Goal: Task Accomplishment & Management: Manage account settings

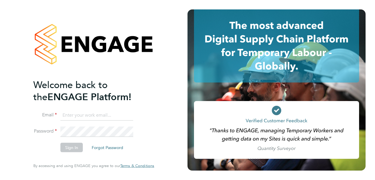
type input "Raymond.Gray@vistry.co.uk"
click at [71, 147] on button "Sign In" at bounding box center [71, 147] width 22 height 9
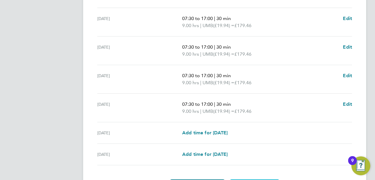
scroll to position [242, 0]
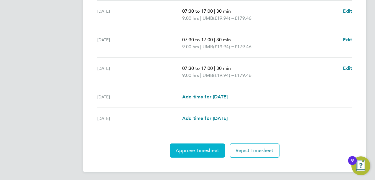
click at [199, 148] on span "Approve Timesheet" at bounding box center [197, 151] width 43 height 6
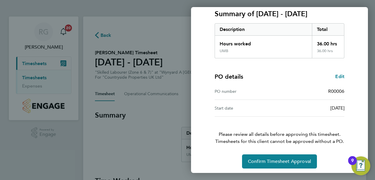
scroll to position [85, 0]
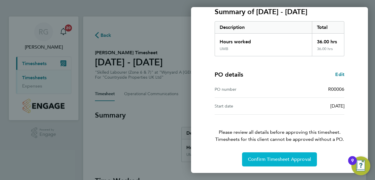
click at [281, 158] on span "Confirm Timesheet Approval" at bounding box center [279, 160] width 63 height 6
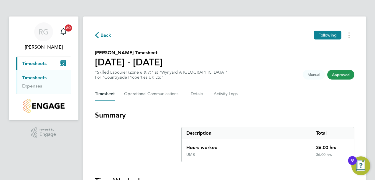
click at [359, 164] on img "Open Resource Center, 9 new notifications" at bounding box center [360, 166] width 19 height 19
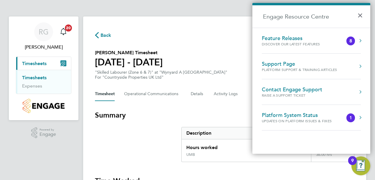
click at [359, 17] on button "×" at bounding box center [361, 13] width 9 height 13
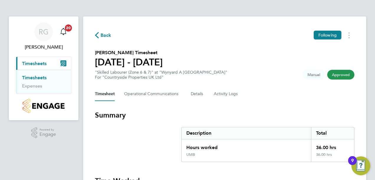
click at [41, 63] on span "Timesheets" at bounding box center [34, 64] width 24 height 6
click at [34, 78] on link "Timesheets" at bounding box center [34, 78] width 24 height 6
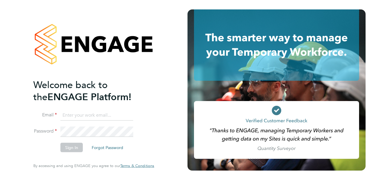
type input "[PERSON_NAME][EMAIL_ADDRESS][PERSON_NAME][DOMAIN_NAME]"
click at [71, 146] on button "Sign In" at bounding box center [71, 147] width 22 height 9
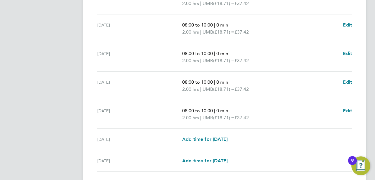
scroll to position [249, 0]
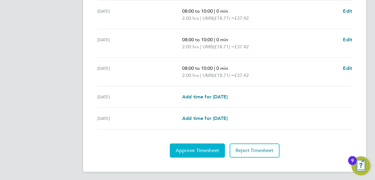
click at [199, 149] on span "Approve Timesheet" at bounding box center [197, 151] width 43 height 6
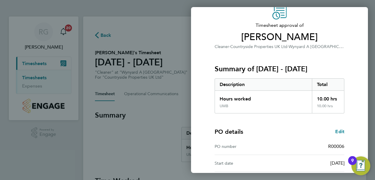
scroll to position [85, 0]
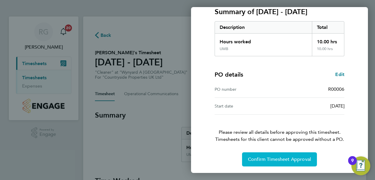
click at [279, 157] on span "Confirm Timesheet Approval" at bounding box center [279, 160] width 63 height 6
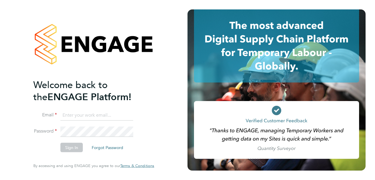
type input "Raymond.Gray@vistry.co.uk"
click at [72, 148] on button "Sign In" at bounding box center [71, 147] width 22 height 9
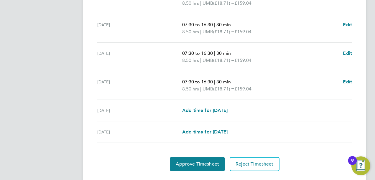
scroll to position [242, 0]
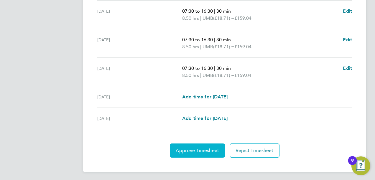
click at [202, 148] on span "Approve Timesheet" at bounding box center [197, 151] width 43 height 6
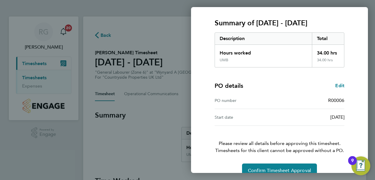
scroll to position [85, 0]
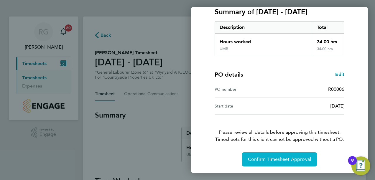
click at [279, 157] on span "Confirm Timesheet Approval" at bounding box center [279, 160] width 63 height 6
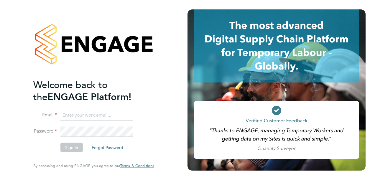
type input "Raymond.Gray@vistry.co.uk"
click at [69, 150] on button "Sign In" at bounding box center [71, 147] width 22 height 9
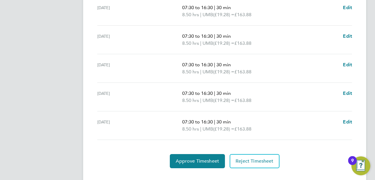
scroll to position [206, 0]
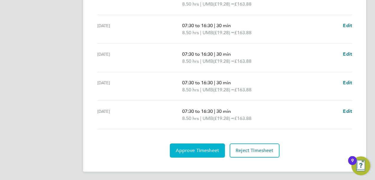
click at [210, 148] on span "Approve Timesheet" at bounding box center [197, 151] width 43 height 6
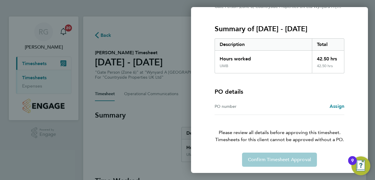
scroll to position [68, 0]
click at [289, 112] on div "PO number Assign" at bounding box center [280, 106] width 130 height 17
click at [173, 105] on div "Back Timesheet approval of Bradley Robinson Gate Person (Zone 6) · Countryside …" at bounding box center [187, 90] width 375 height 180
click at [279, 160] on div "Confirm Timesheet Approval" at bounding box center [280, 159] width 144 height 14
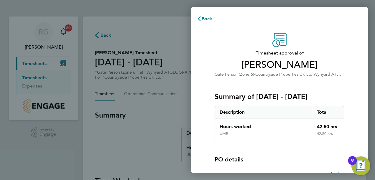
scroll to position [68, 0]
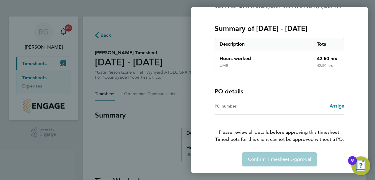
click at [163, 31] on div "Back Timesheet approval of Bradley Robinson Gate Person (Zone 6) · Countryside …" at bounding box center [187, 90] width 375 height 180
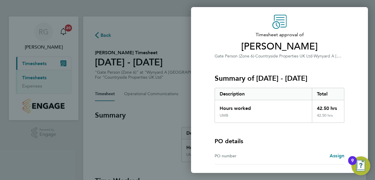
scroll to position [0, 0]
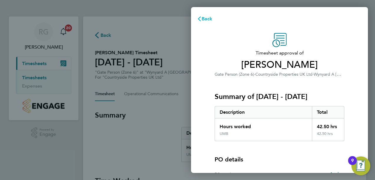
click at [204, 19] on span "Back" at bounding box center [207, 19] width 11 height 6
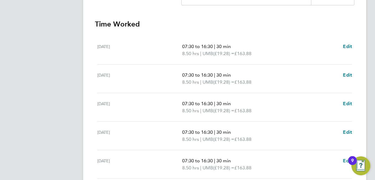
scroll to position [206, 0]
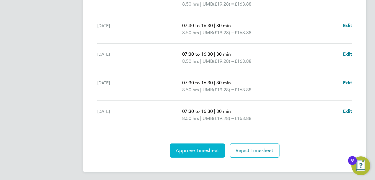
click at [208, 148] on span "Approve Timesheet" at bounding box center [197, 151] width 43 height 6
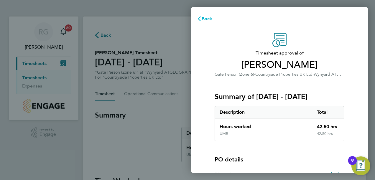
click at [205, 18] on span "Back" at bounding box center [207, 19] width 11 height 6
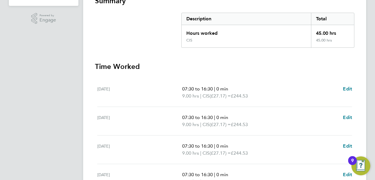
scroll to position [147, 0]
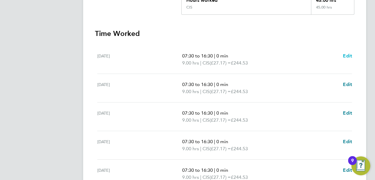
click at [347, 55] on span "Edit" at bounding box center [347, 56] width 9 height 6
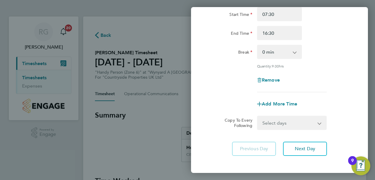
scroll to position [86, 0]
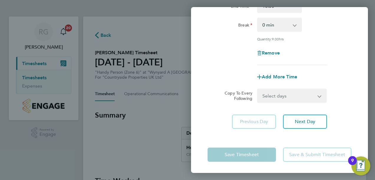
click at [242, 153] on app-form-button "Save Timesheet" at bounding box center [244, 155] width 72 height 14
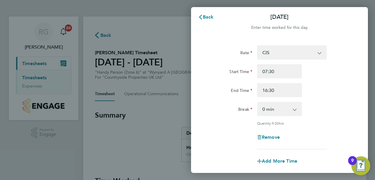
scroll to position [0, 0]
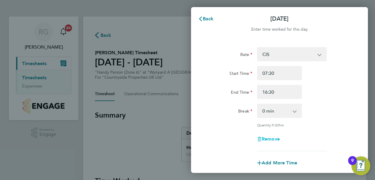
click at [271, 137] on span "Remove" at bounding box center [271, 139] width 18 height 6
select select "null"
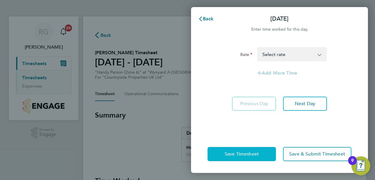
click at [248, 152] on span "Save Timesheet" at bounding box center [242, 154] width 34 height 6
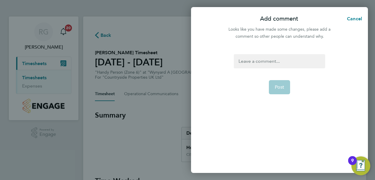
click at [293, 61] on div at bounding box center [279, 61] width 91 height 14
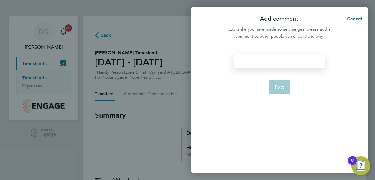
click at [293, 61] on div at bounding box center [279, 61] width 91 height 14
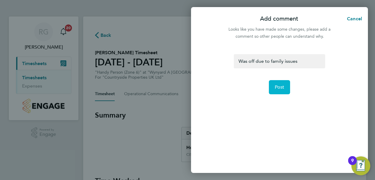
click at [280, 85] on span "Post" at bounding box center [280, 87] width 10 height 6
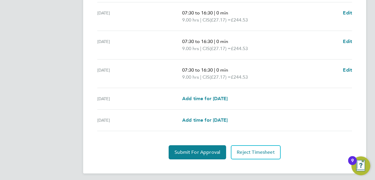
scroll to position [242, 0]
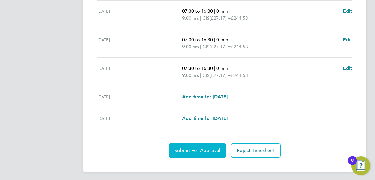
click at [204, 149] on span "Submit For Approval" at bounding box center [197, 151] width 46 height 6
click at [198, 148] on span "Approve Timesheet" at bounding box center [197, 151] width 43 height 6
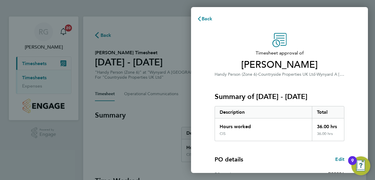
scroll to position [85, 0]
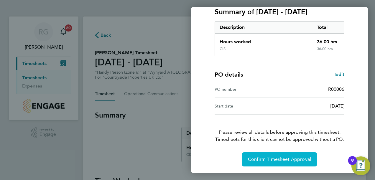
click at [281, 157] on span "Confirm Timesheet Approval" at bounding box center [279, 160] width 63 height 6
